Goal: Transaction & Acquisition: Book appointment/travel/reservation

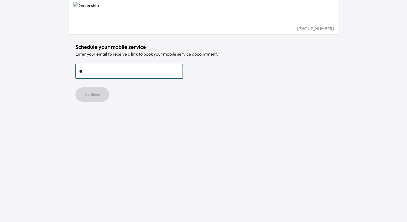
type input "**********"
click at [99, 92] on button "Continue" at bounding box center [92, 94] width 34 height 14
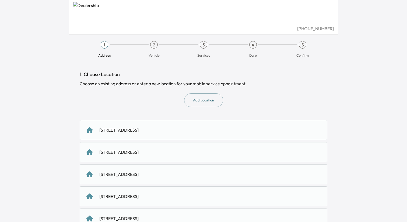
click at [139, 133] on div "[STREET_ADDRESS]" at bounding box center [118, 130] width 39 height 6
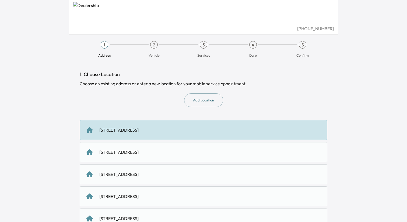
scroll to position [59, 0]
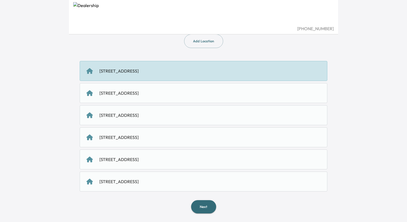
click at [201, 207] on button "Next" at bounding box center [203, 206] width 25 height 13
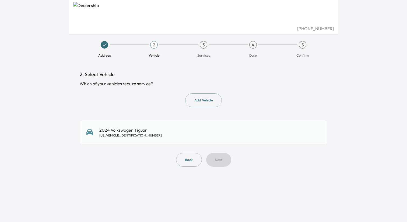
click at [140, 134] on div "[US_VEHICLE_IDENTIFICATION_NUMBER]" at bounding box center [130, 135] width 63 height 4
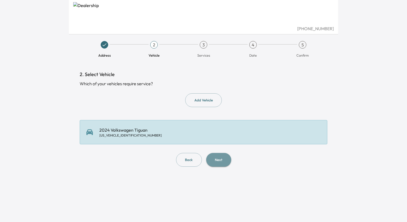
click at [216, 166] on button "Next" at bounding box center [218, 160] width 25 height 14
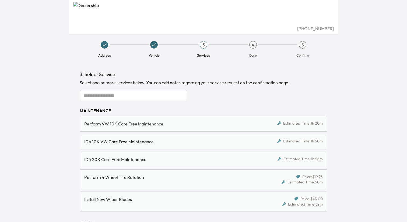
click at [162, 124] on div "Perform VW 10K Care Free Maintenance" at bounding box center [171, 123] width 175 height 6
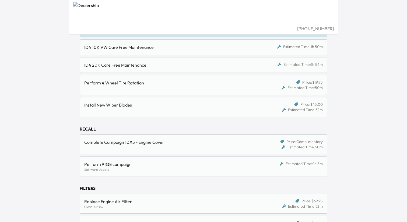
scroll to position [95, 0]
click at [154, 83] on div "Perform 4 Wheel Tire Rotation" at bounding box center [171, 82] width 175 height 6
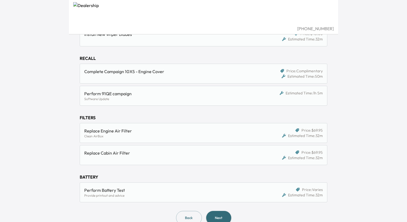
scroll to position [176, 0]
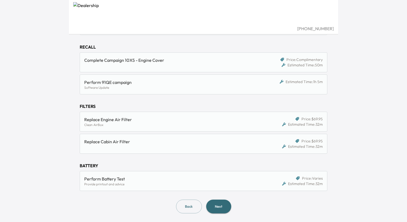
click at [223, 204] on button "Next" at bounding box center [218, 206] width 25 height 14
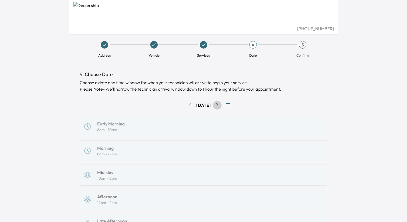
click at [220, 105] on icon "Go to next day" at bounding box center [217, 105] width 4 height 4
click at [230, 106] on icon "button" at bounding box center [228, 105] width 4 height 4
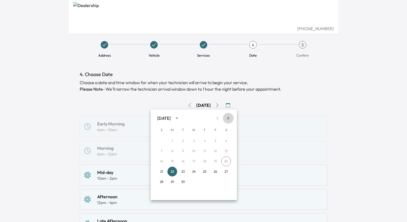
click at [231, 119] on icon "Next month" at bounding box center [228, 118] width 6 height 6
click at [230, 119] on icon "Next month" at bounding box center [228, 118] width 6 height 6
click at [173, 181] on button "24" at bounding box center [173, 182] width 10 height 10
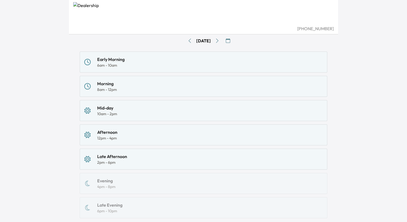
scroll to position [64, 0]
click at [181, 113] on div "Mid-day 10am - 2pm" at bounding box center [203, 111] width 239 height 12
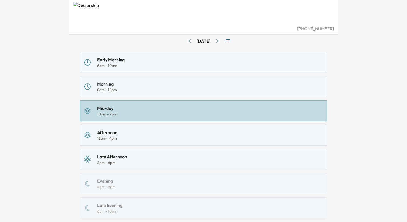
scroll to position [107, 0]
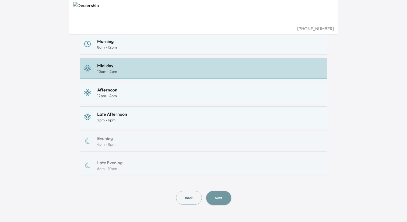
click at [215, 198] on button "Next" at bounding box center [218, 198] width 25 height 14
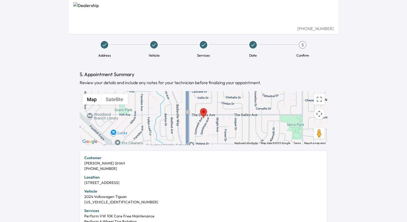
click at [336, 163] on div "Address Vehicle Services Date 5 Confirm 5. Appointment Summary Review your deta…" at bounding box center [204, 173] width 270 height 347
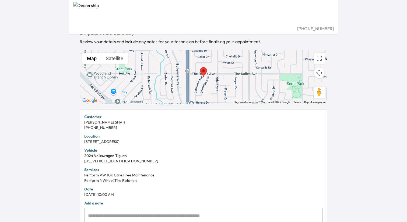
scroll to position [41, 0]
